Goal: Task Accomplishment & Management: Complete application form

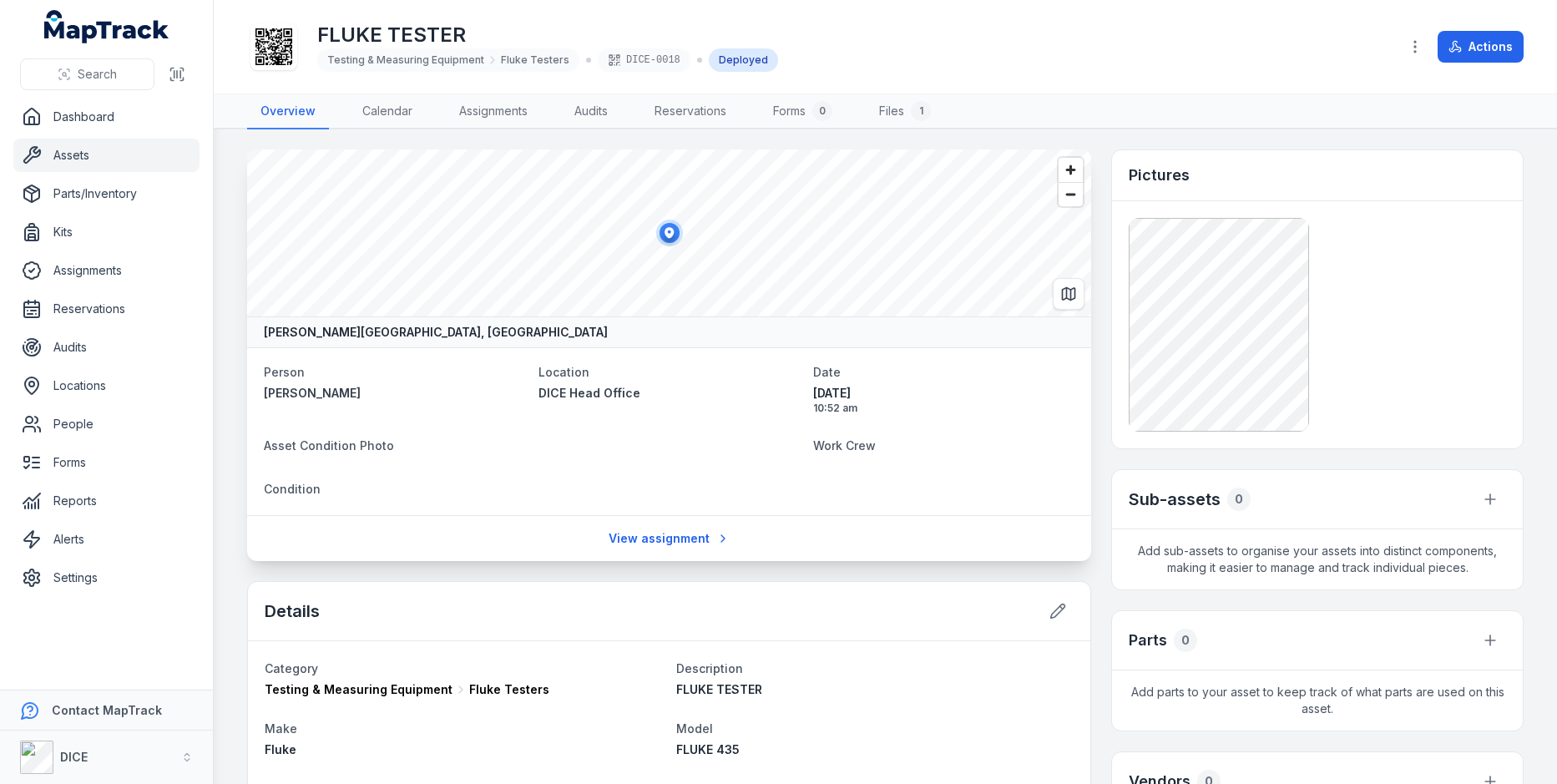
click at [220, 398] on main "[PERSON_NAME][GEOGRAPHIC_DATA], [GEOGRAPHIC_DATA], [GEOGRAPHIC_DATA] Person [PE…" at bounding box center [886, 457] width 1344 height 654
click at [134, 418] on link "People" at bounding box center [107, 424] width 187 height 34
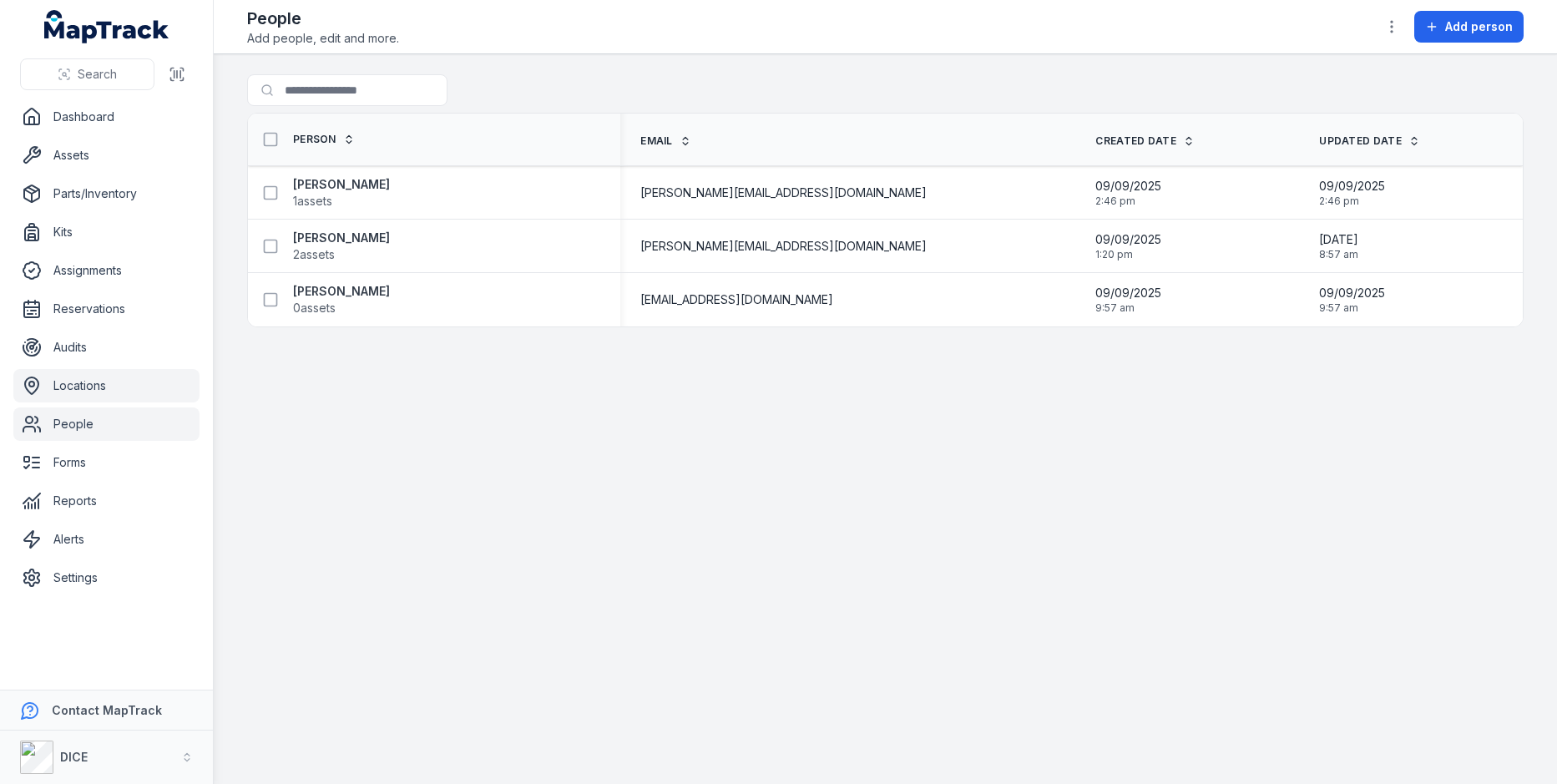
click at [99, 386] on link "Locations" at bounding box center [107, 386] width 187 height 34
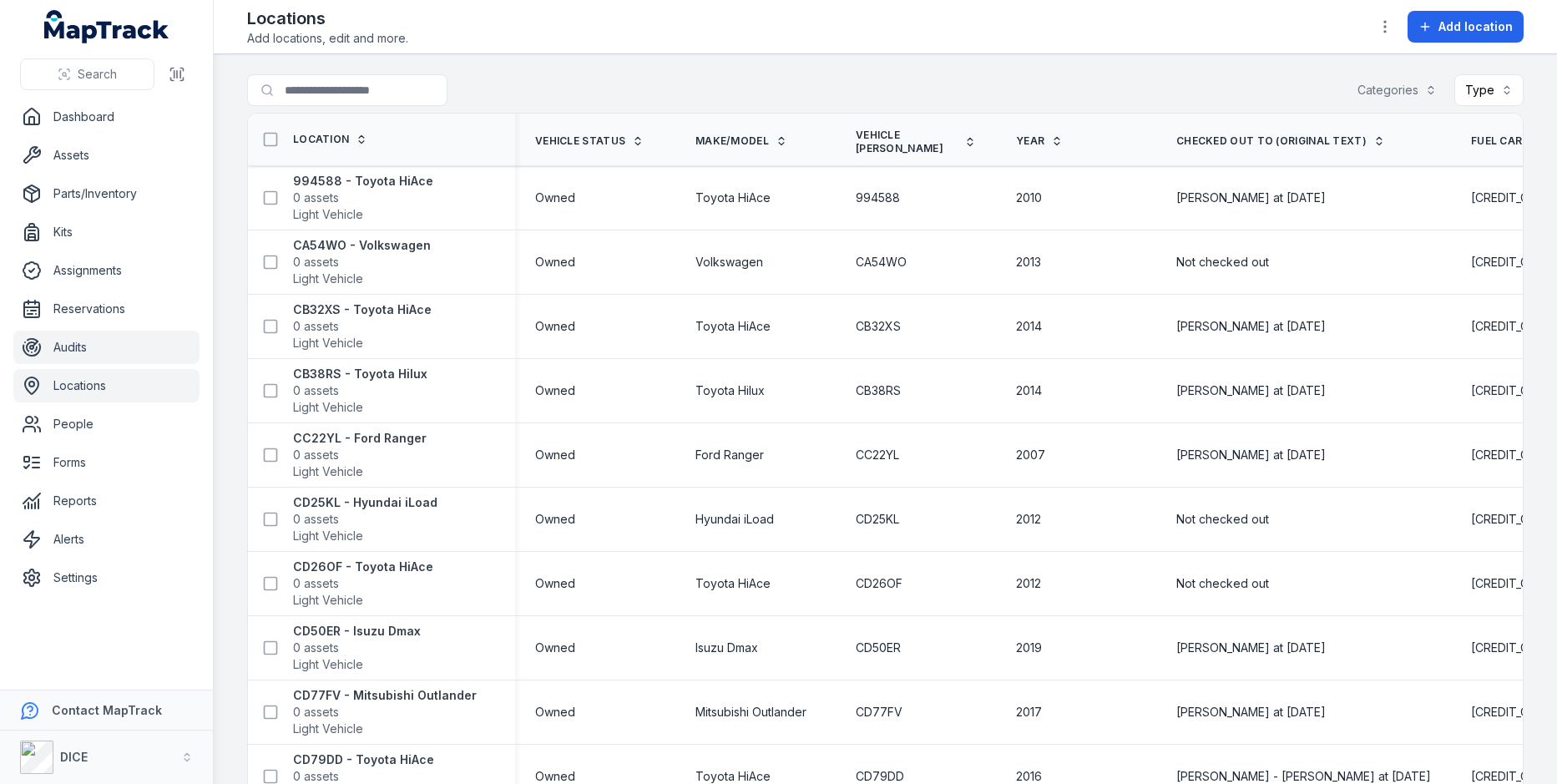
click at [148, 337] on link "Audits" at bounding box center [107, 347] width 187 height 34
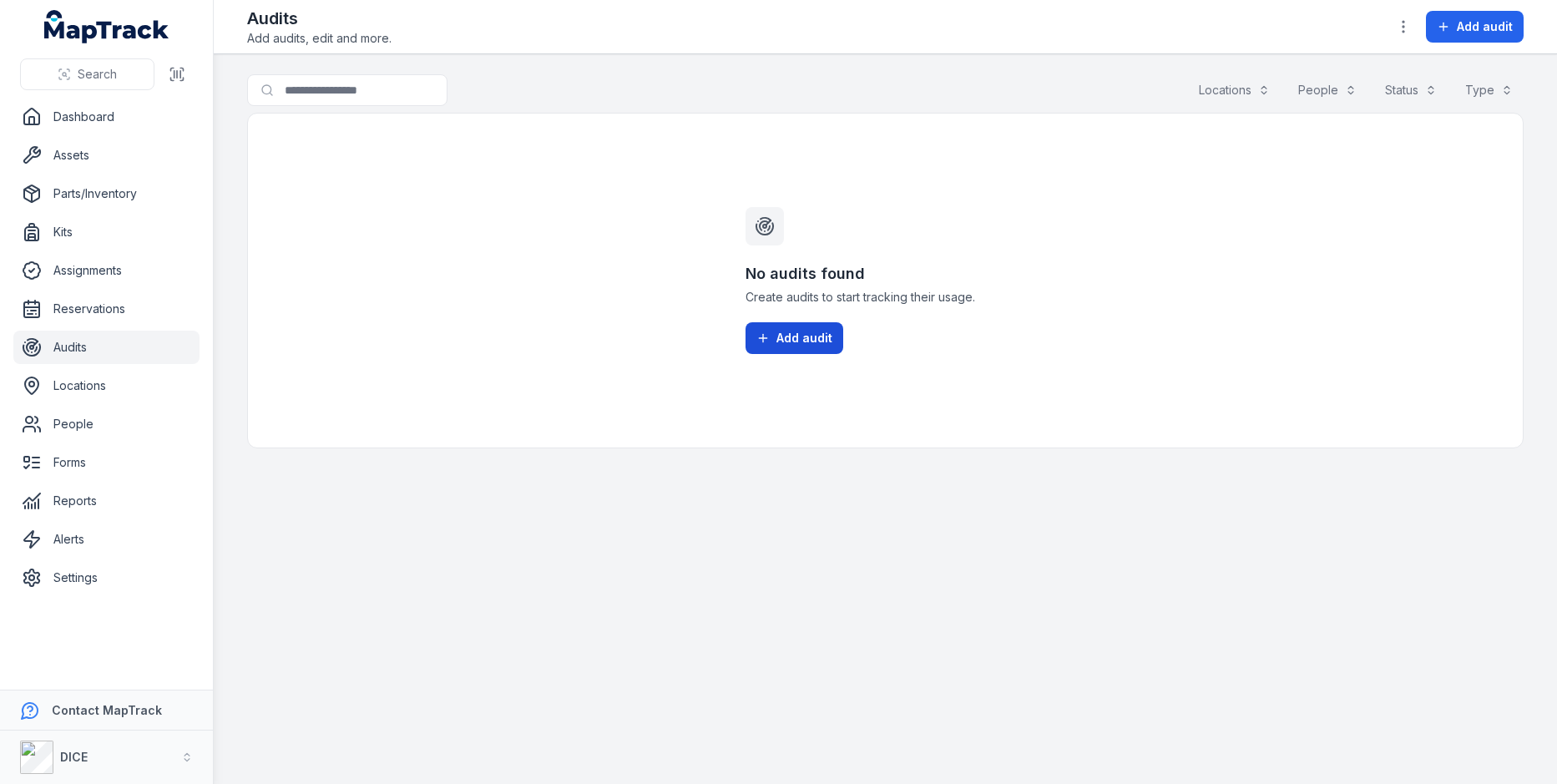
click at [805, 330] on span "Add audit" at bounding box center [804, 338] width 56 height 16
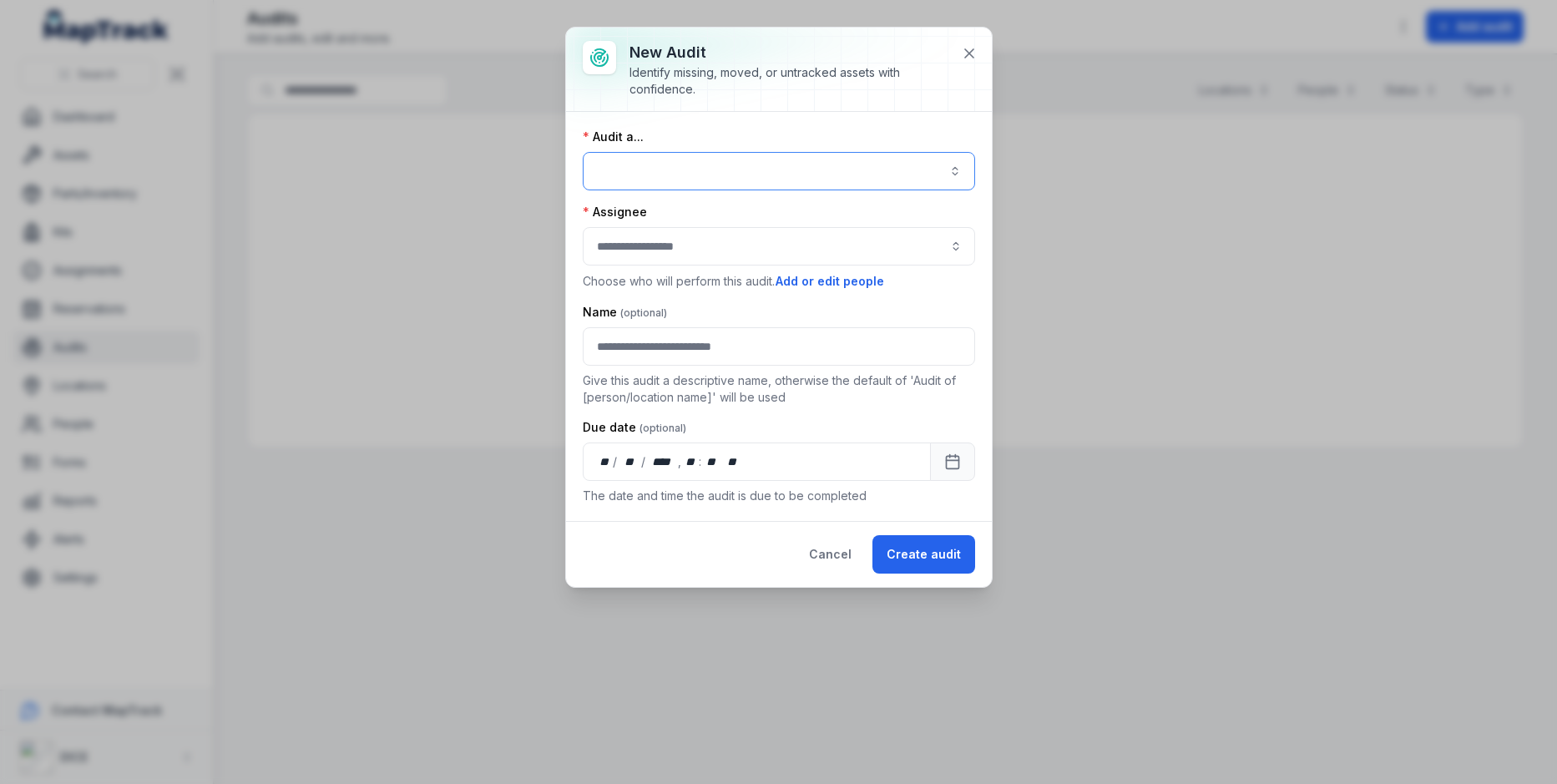
click at [746, 185] on button "button" at bounding box center [779, 171] width 392 height 38
click at [750, 237] on div "A location" at bounding box center [788, 247] width 365 height 30
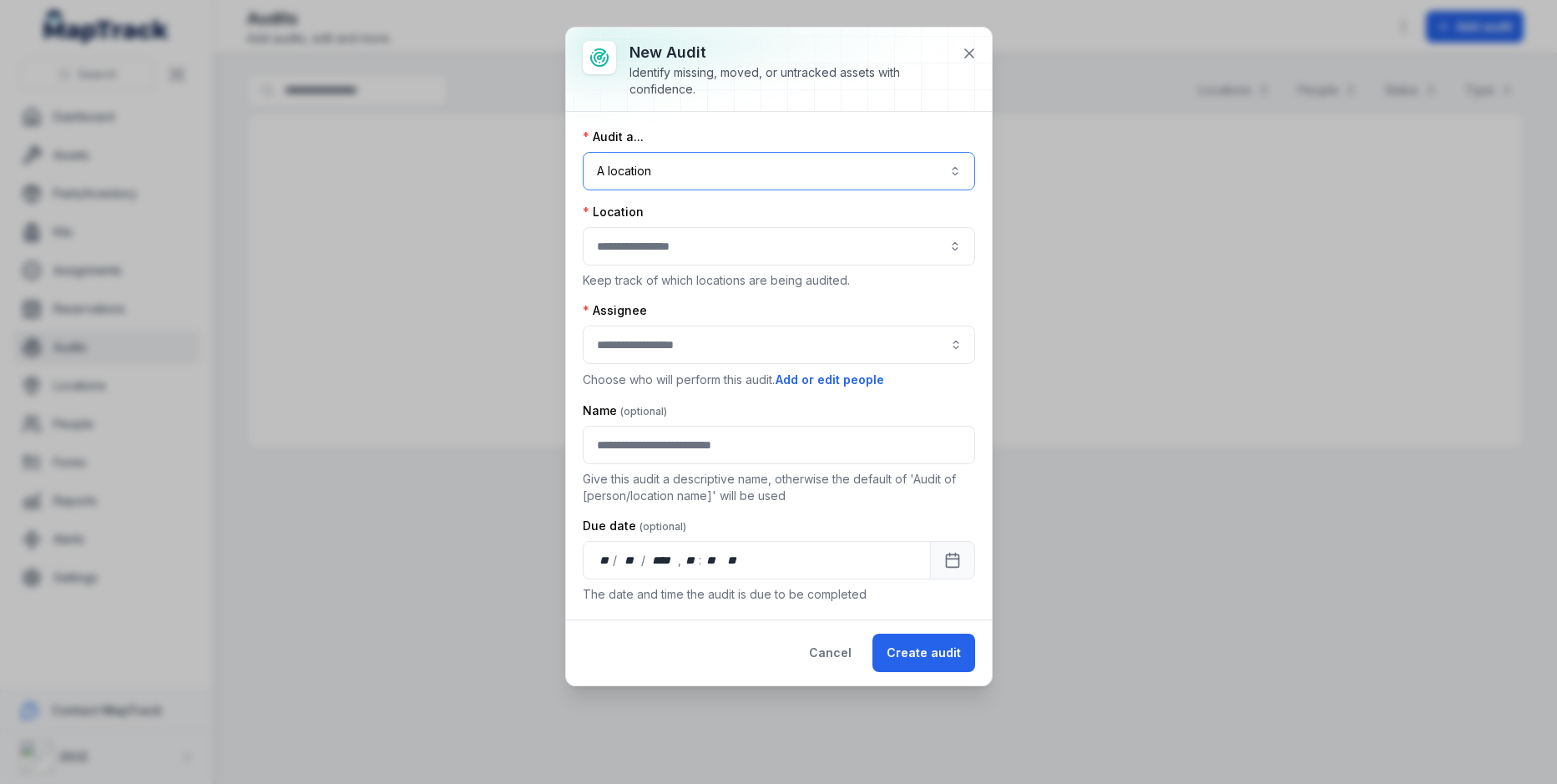
click at [727, 246] on button "button" at bounding box center [779, 246] width 392 height 38
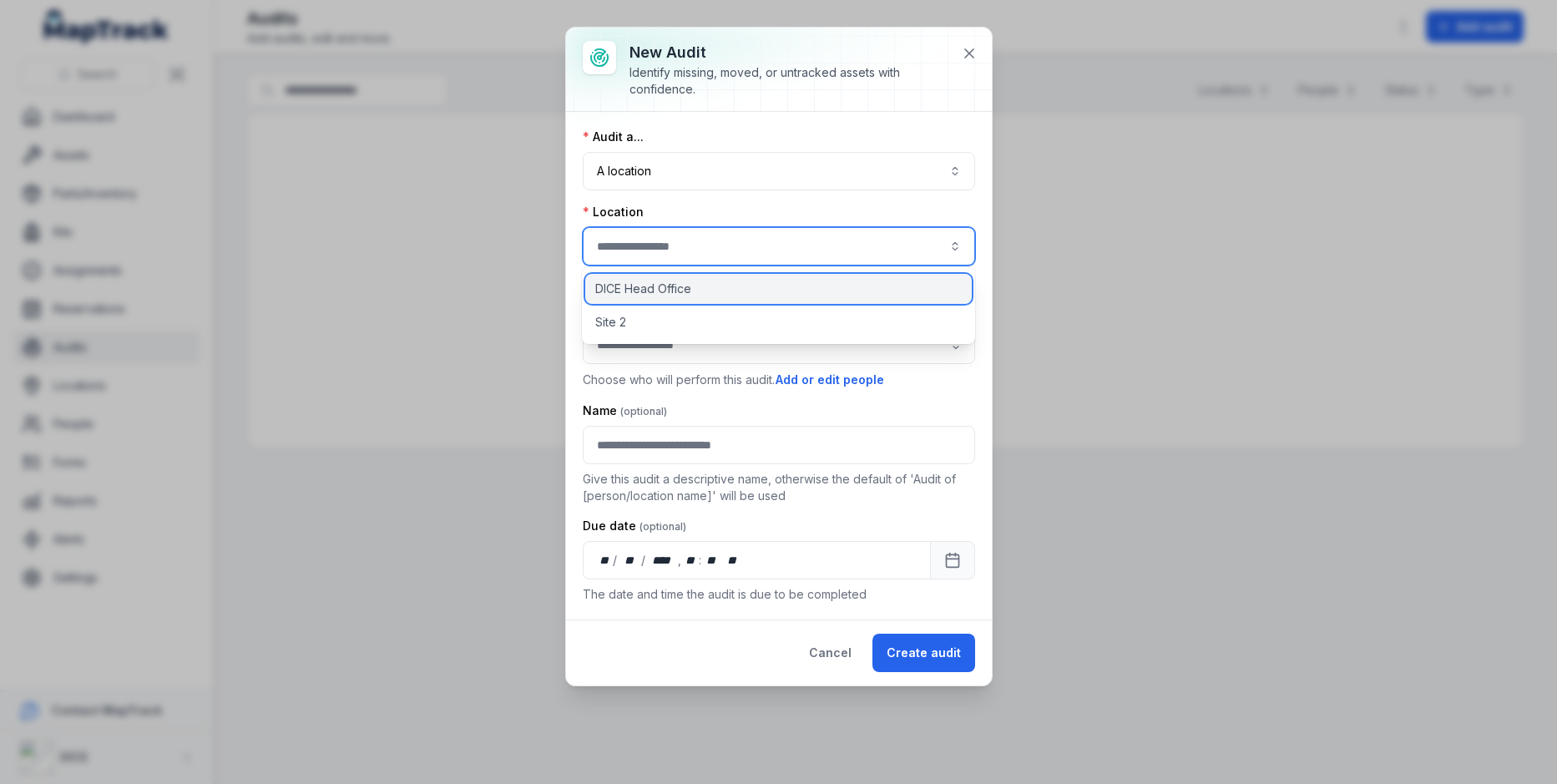
click at [727, 295] on div "DICE Head Office" at bounding box center [778, 289] width 387 height 30
type input "**********"
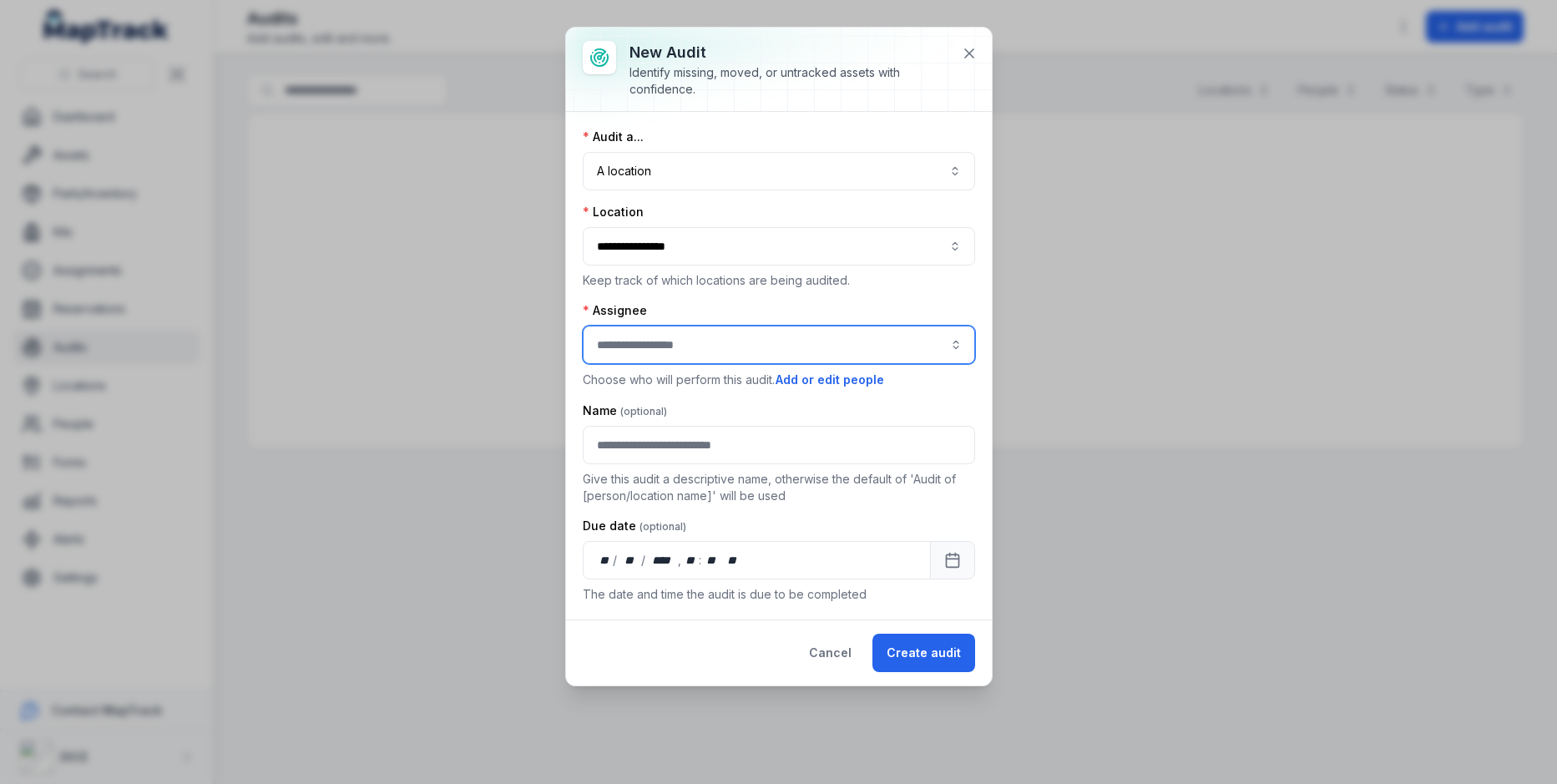
click at [723, 343] on input "audit-add:assignee_id-label" at bounding box center [779, 344] width 392 height 38
type input "**********"
click at [717, 413] on div "[PERSON_NAME]" at bounding box center [779, 418] width 358 height 16
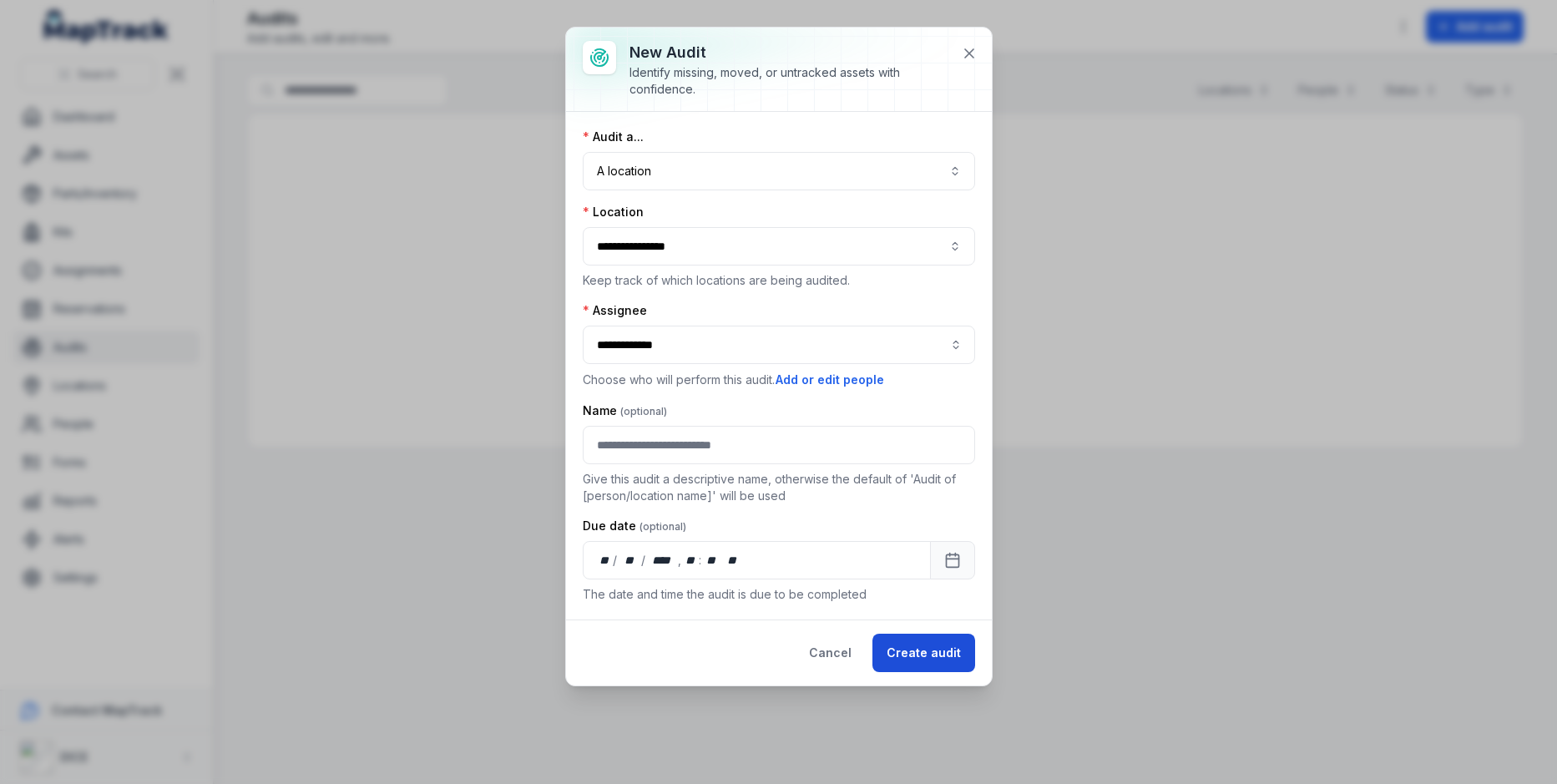
click at [952, 650] on button "Create audit" at bounding box center [923, 652] width 102 height 38
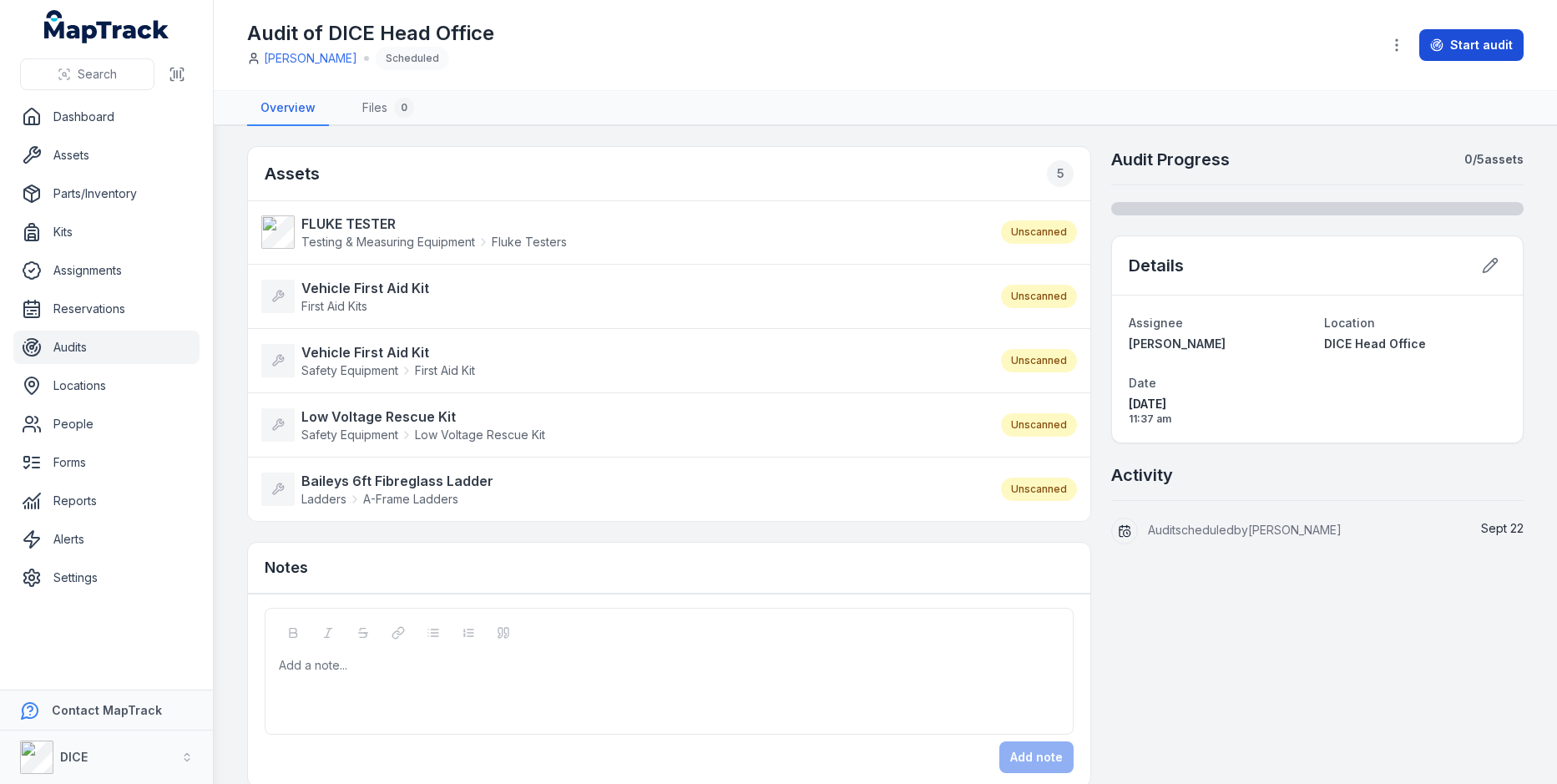
click at [1450, 36] on button "Start audit" at bounding box center [1472, 45] width 104 height 32
